Goal: Transaction & Acquisition: Purchase product/service

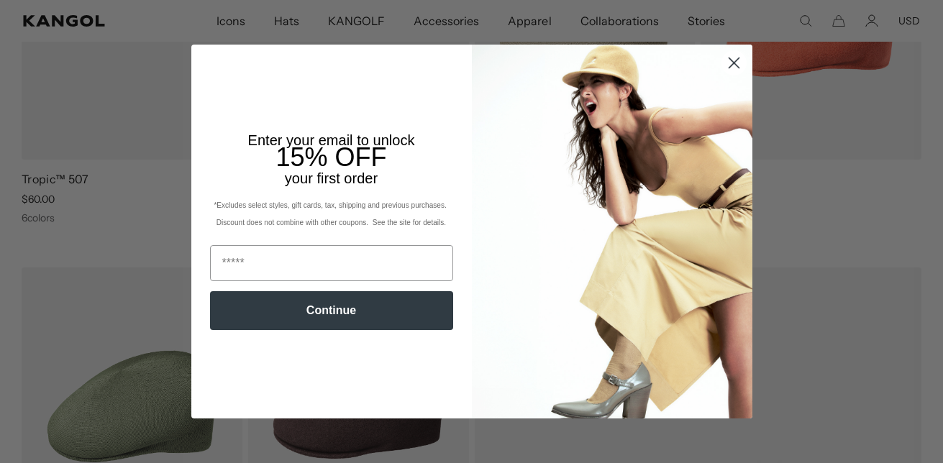
click at [724, 56] on circle "Close dialog" at bounding box center [734, 63] width 24 height 24
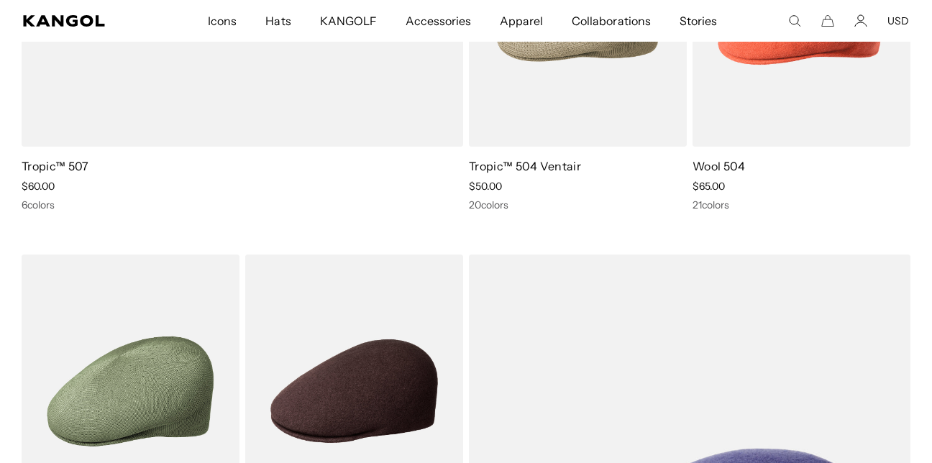
scroll to position [0, 296]
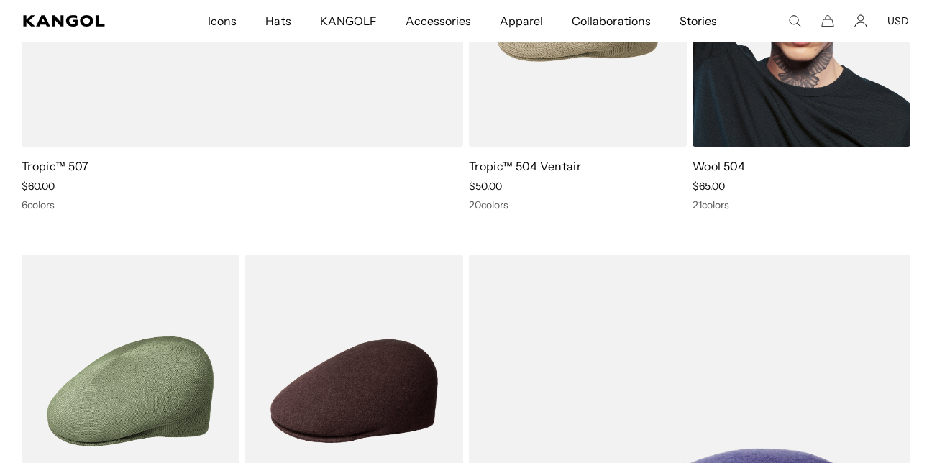
click at [724, 56] on img at bounding box center [802, 9] width 218 height 273
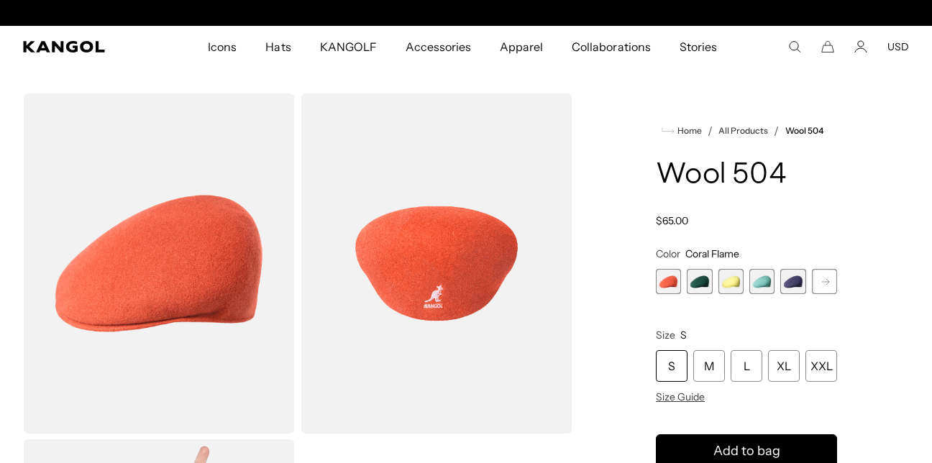
scroll to position [0, 296]
